Goal: Information Seeking & Learning: Learn about a topic

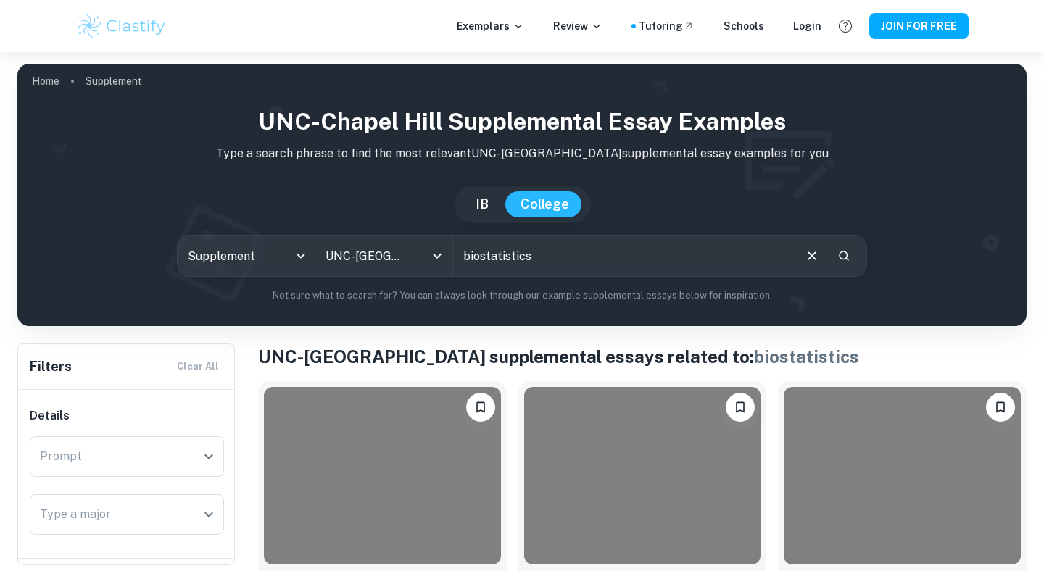
click at [515, 263] on input "biostatistics" at bounding box center [622, 256] width 339 height 41
type input "theater"
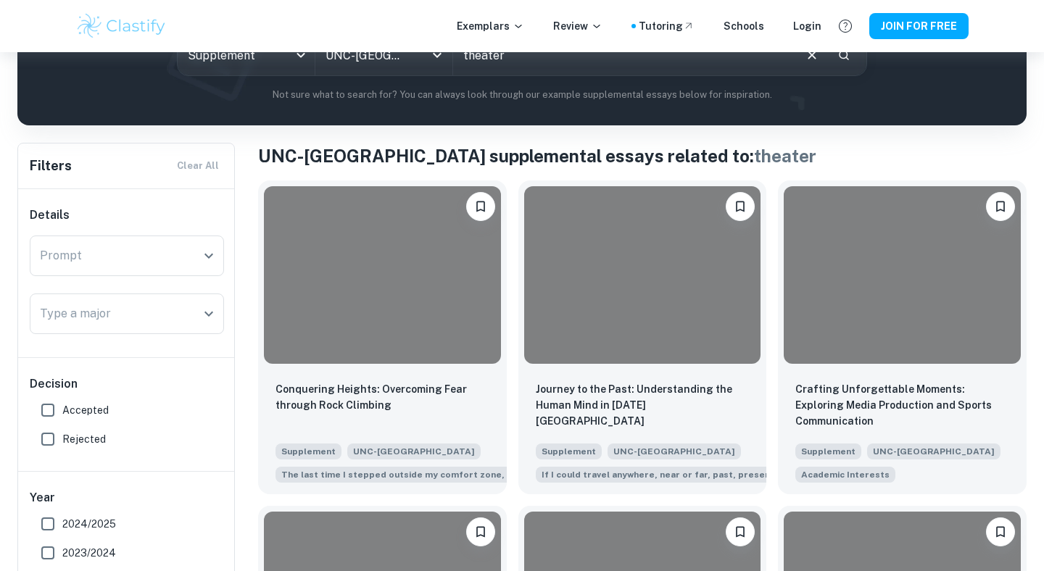
scroll to position [225, 0]
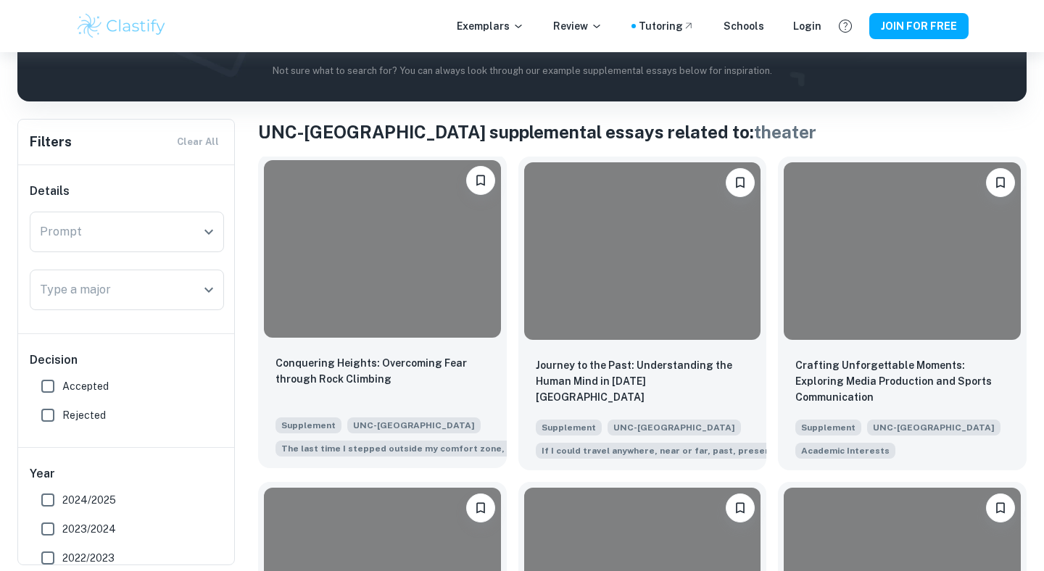
click at [405, 280] on div at bounding box center [382, 249] width 237 height 178
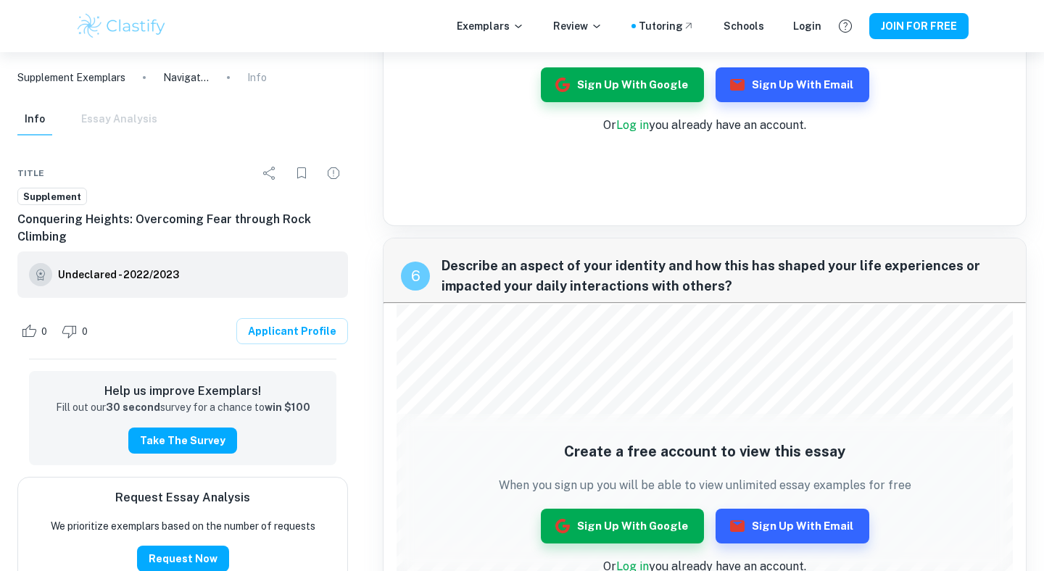
scroll to position [1349, 0]
